Goal: Check status: Check status

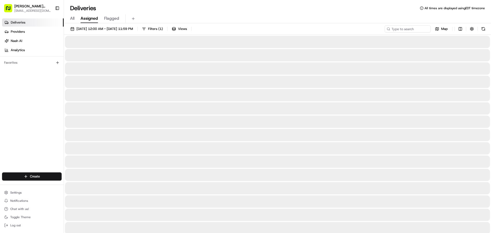
click at [89, 20] on span "Assigned" at bounding box center [89, 18] width 17 height 6
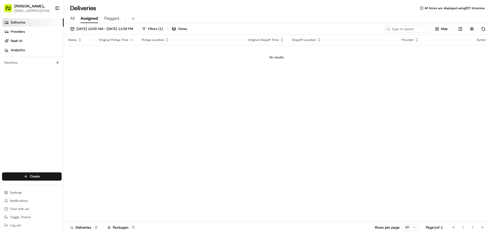
click at [77, 19] on div "All Assigned Flagged" at bounding box center [277, 18] width 427 height 9
click at [75, 19] on div "All Assigned Flagged" at bounding box center [277, 18] width 427 height 9
click at [73, 19] on span "All" at bounding box center [72, 18] width 4 height 6
click at [119, 30] on span "[DATE] 12:00 AM - [DATE] 11:59 PM" at bounding box center [104, 29] width 57 height 5
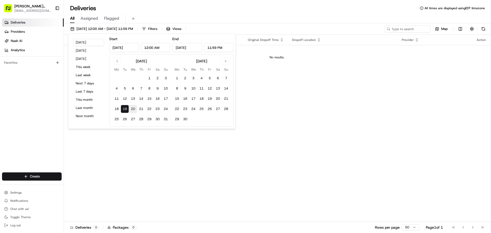
click at [129, 109] on button "20" at bounding box center [133, 109] width 8 height 8
type input "[DATE]"
click at [191, 154] on div "Status Original Pickup Time Pickup Location Original Dropoff Time Dropoff Locat…" at bounding box center [277, 128] width 426 height 187
